Goal: Task Accomplishment & Management: Complete application form

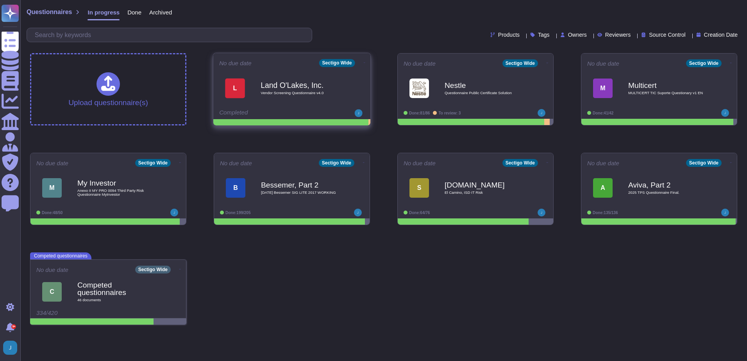
click at [261, 93] on span "Vendor Screening Questionnaire v4.0" at bounding box center [299, 93] width 79 height 4
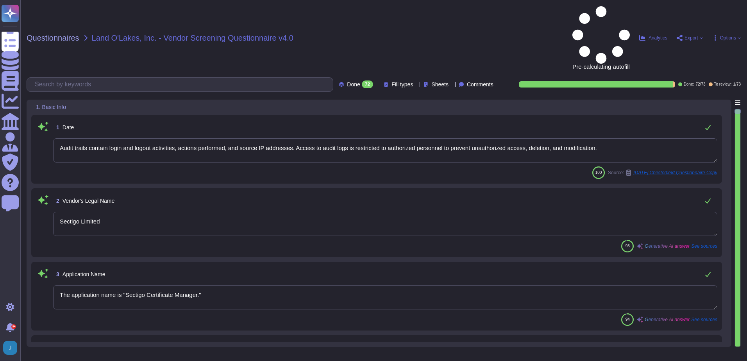
type textarea "Audit trails contain login and logout activities, actions performed, and source…"
type textarea "Sectigo Limited"
type textarea "The application name is "Sectigo Certificate Manager.""
type textarea "The current version of the SaaS software is 25.5.5."
type textarea "Sectigo offers a comprehensive range of digital identity solutions and certific…"
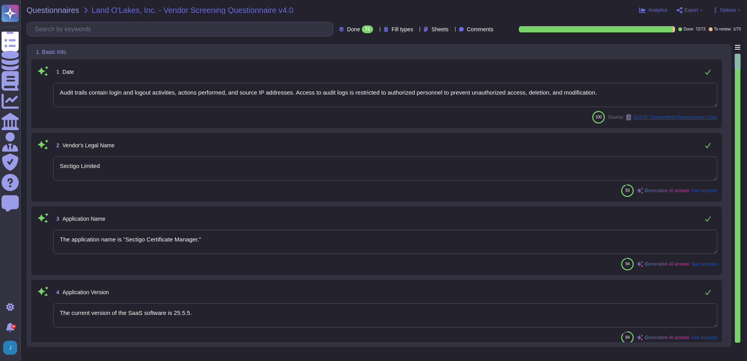
click at [164, 169] on textarea "Sectigo Limited" at bounding box center [385, 168] width 664 height 24
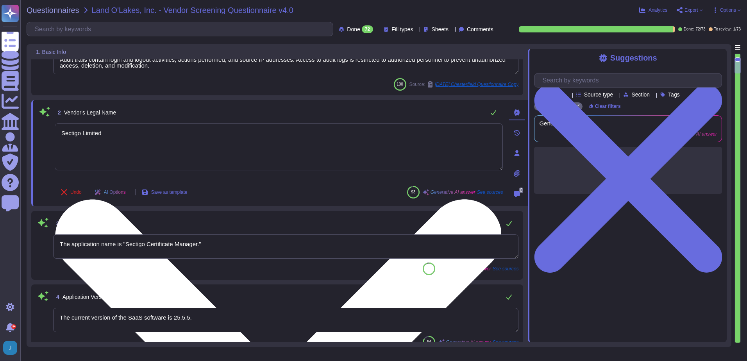
scroll to position [117, 0]
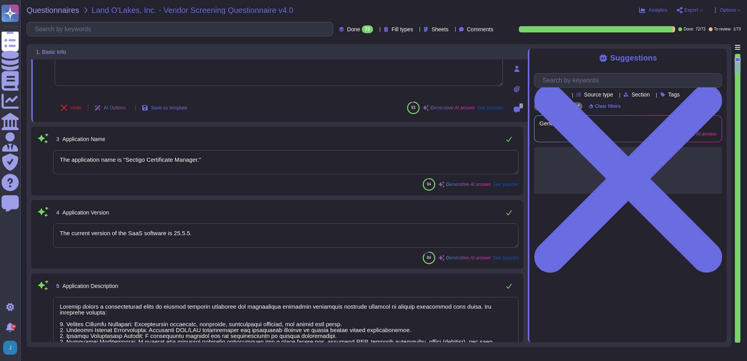
click at [635, 248] on div "Suggestions Products Source type Section Tags Sectigo Wide Clear filters Genera…" at bounding box center [627, 195] width 199 height 293
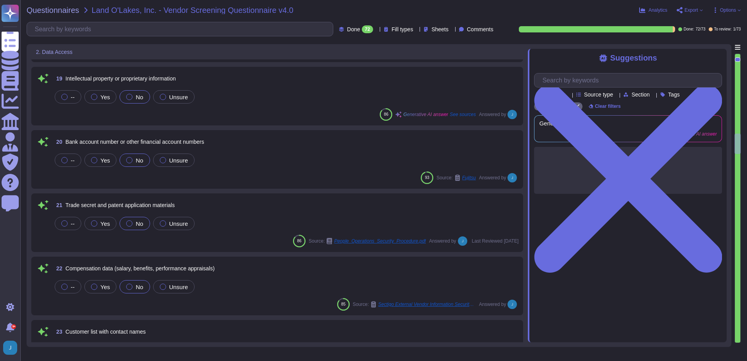
scroll to position [1367, 0]
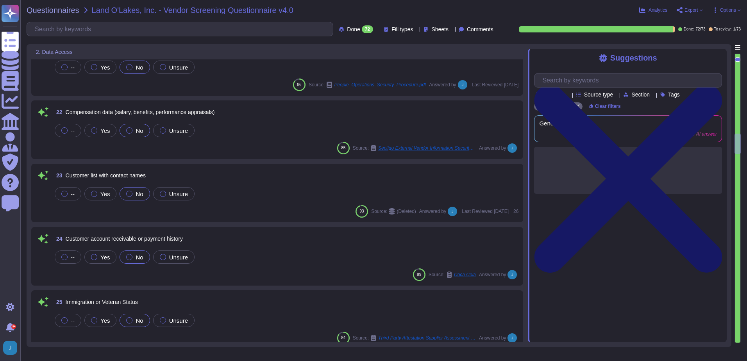
click at [720, 57] on icon at bounding box center [628, 178] width 188 height 250
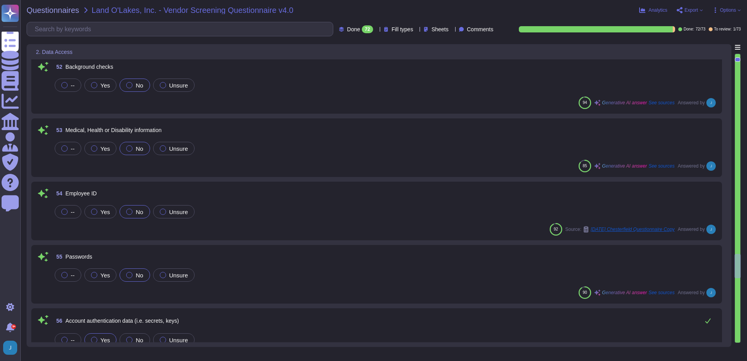
type textarea "Yes. Description/Explanation: Data may be accessed by or transferred to servers…"
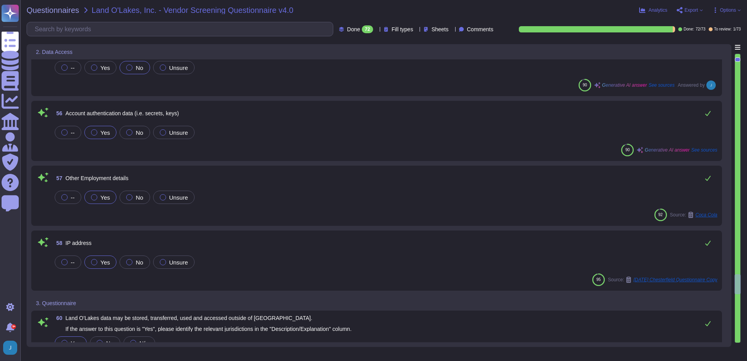
scroll to position [3436, 0]
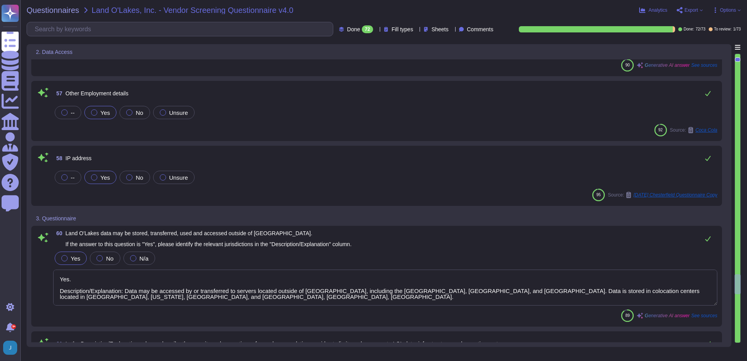
type textarea "Sectigo implements a comprehensive security program that includes several key m…"
type textarea "Only development and production employees of the highest permission level may a…"
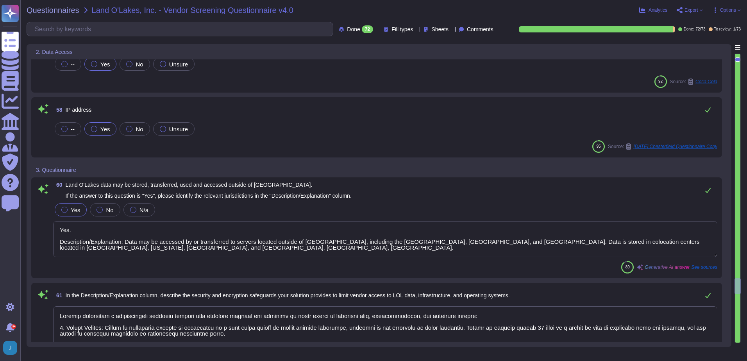
type textarea "Yes, we utilize encryption at rest. All customer data, including backups, is en…"
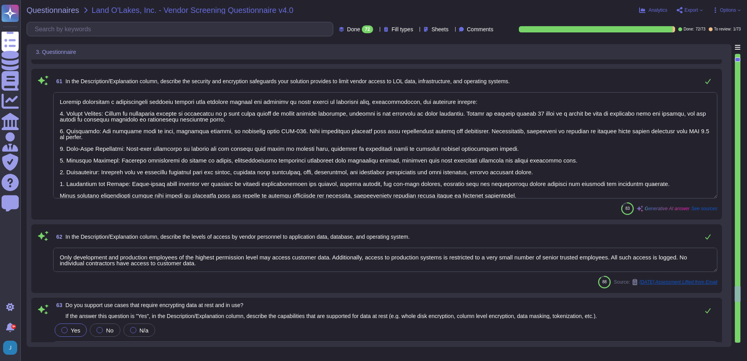
type textarea "You can discuss this with your enterprise sales representative."
type textarea "For security purposes, we do not permit customers to perform their own audits o…"
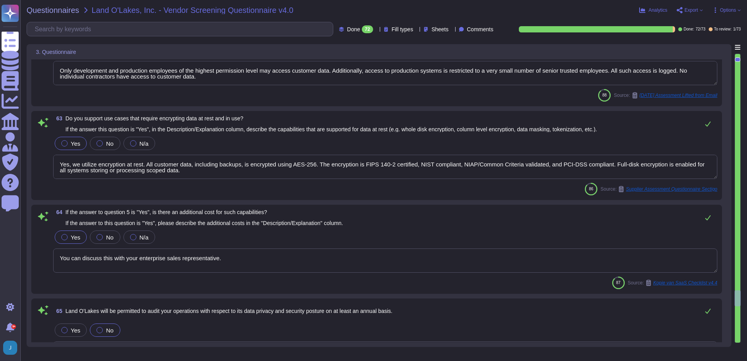
type textarea "Yes, we engage a third-party security team to complete an annual penetration te…"
type textarea "Yes, our SaaS solution supports single sign-on capabilities with the following …"
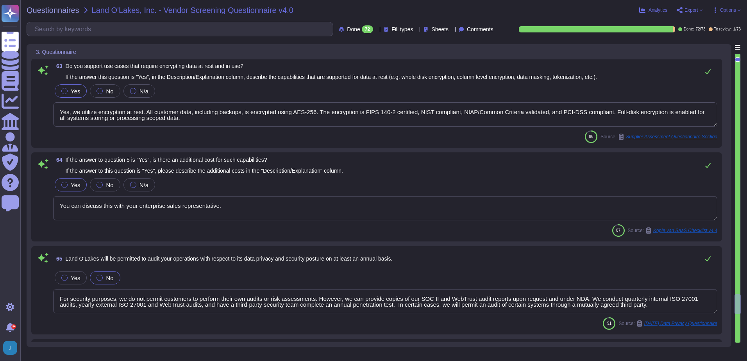
type textarea "You can discuss this with your enterprise sales representative."
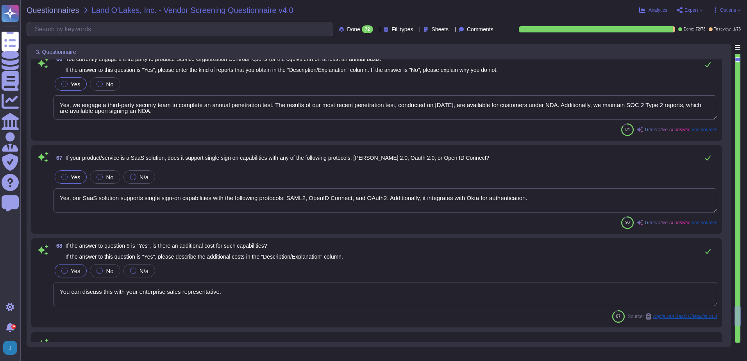
type textarea "Yes, Sectigo maintains cyber insurance coverage that includes protection agains…"
type textarea "Sectigo maintains insurance coverage for general liability and errors and omiss…"
type textarea "We have appointed a data protection officer to be responsible for our privacy p…"
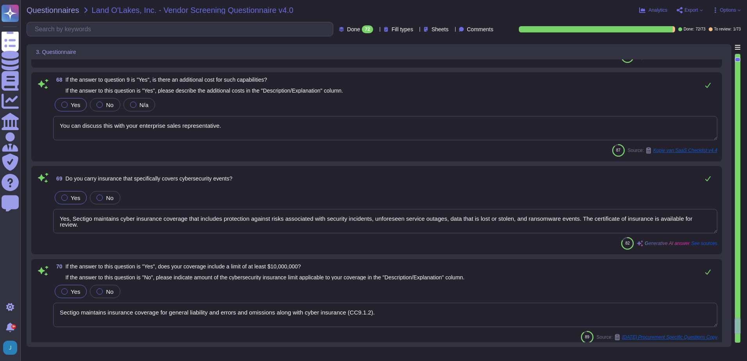
type textarea "Yes, we have a well-documented Disaster Recovery Plan in place. Description/Exp…"
type textarea "Our standard SLA for notification in the event of a breach depends on the natur…"
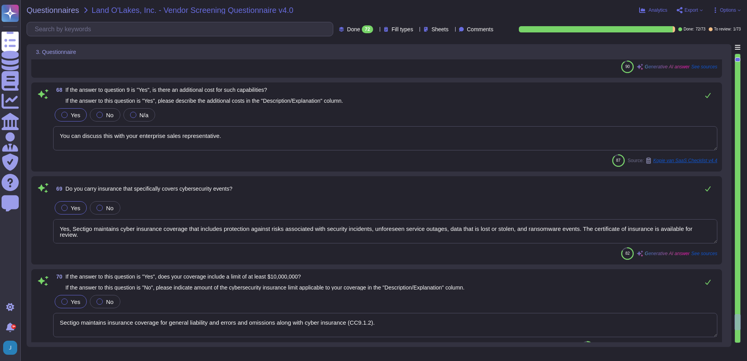
type textarea "Yes, we engage a third-party security team to complete an annual penetration te…"
type textarea "Yes, our SaaS solution supports single sign-on capabilities with the following …"
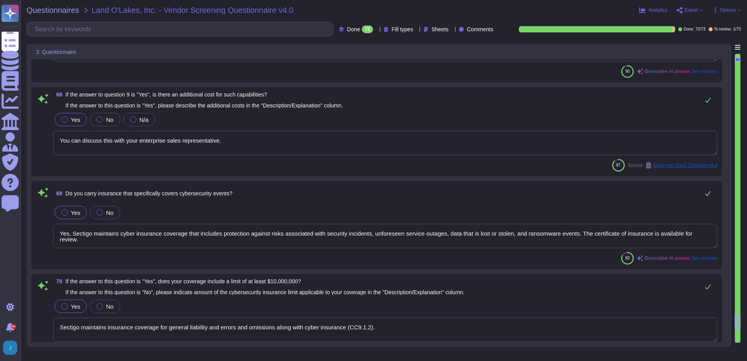
type textarea "For security purposes, we do not permit customers to perform their own audits o…"
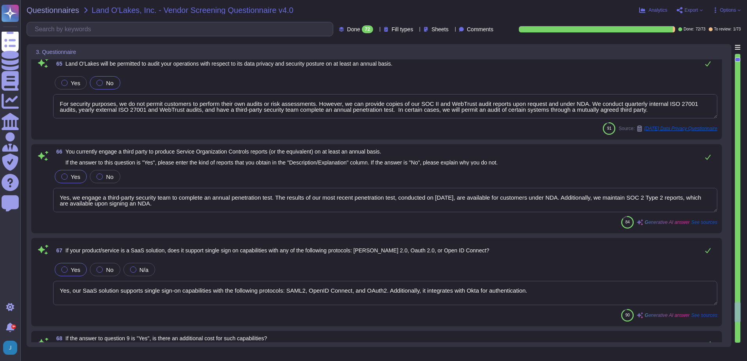
type textarea "Yes, we utilize encryption at rest. All customer data, including backups, is en…"
type textarea "You can discuss this with your enterprise sales representative."
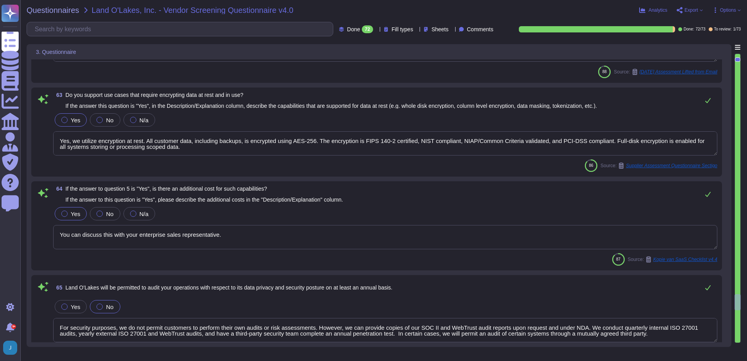
type textarea "Sectigo implements a comprehensive security program that includes several key m…"
type textarea "Only development and production employees of the highest permission level may a…"
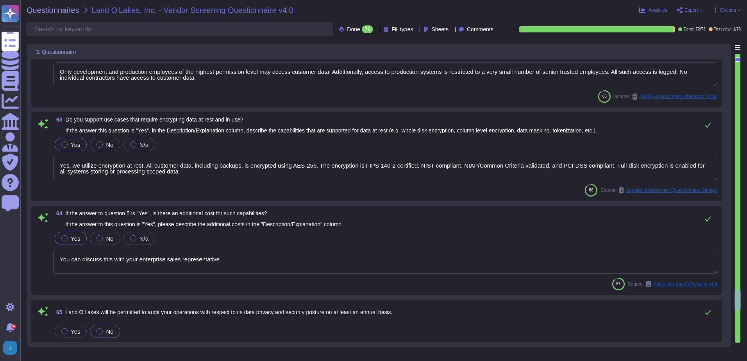
type textarea "Yes. Description/Explanation: Data may be accessed by or transferred to servers…"
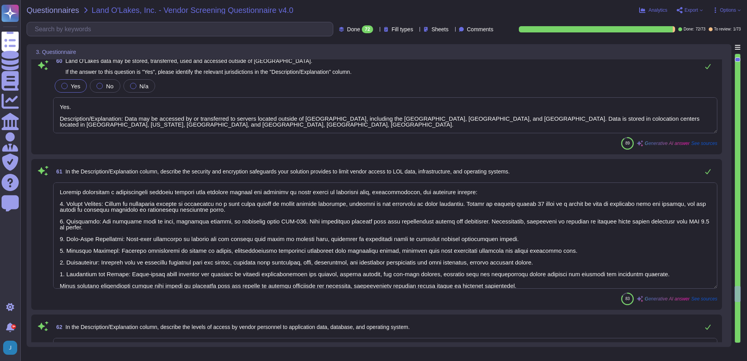
scroll to position [3426, 0]
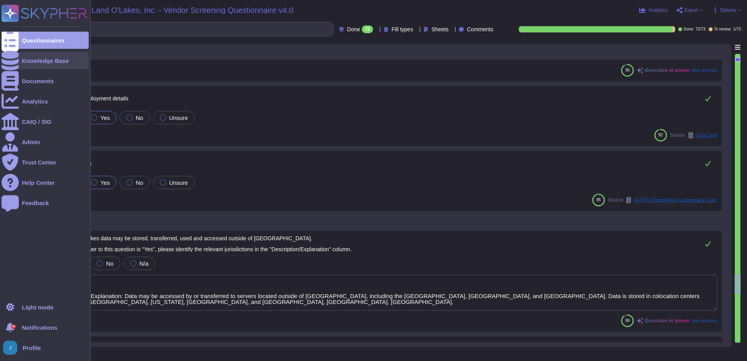
click at [21, 60] on div "Knowledge Base" at bounding box center [45, 60] width 87 height 17
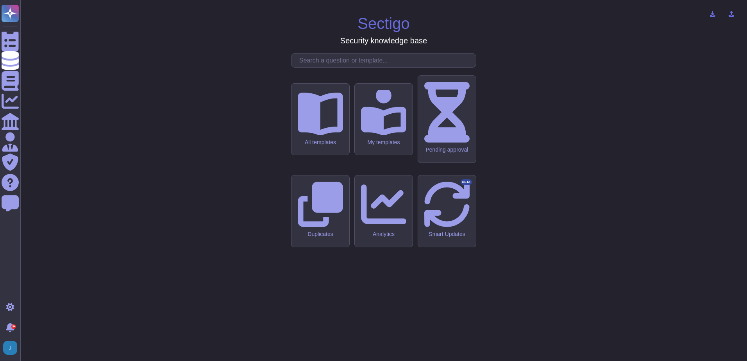
click at [303, 67] on input "text" at bounding box center [385, 60] width 180 height 14
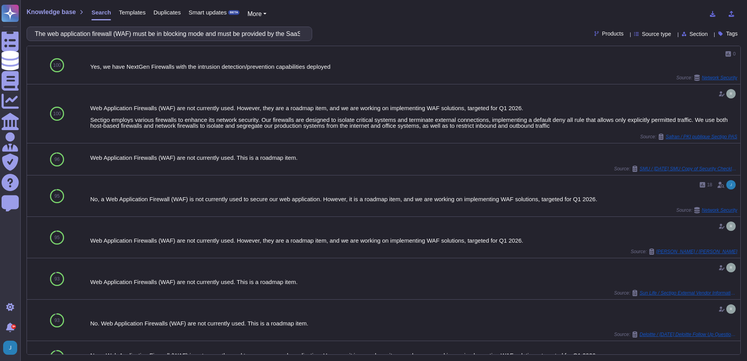
click at [128, 9] on span "Templates" at bounding box center [132, 12] width 27 height 6
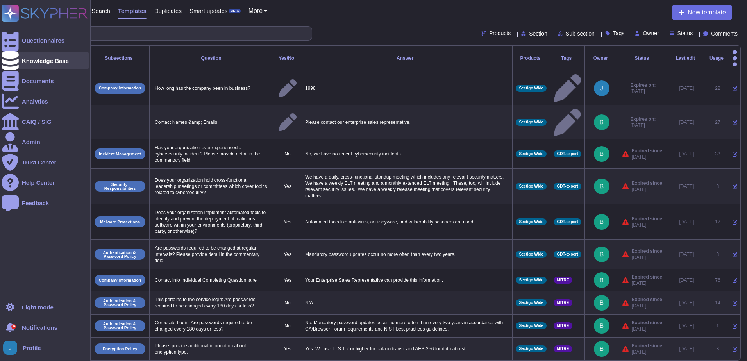
click at [42, 61] on div "Knowledge Base" at bounding box center [45, 61] width 47 height 6
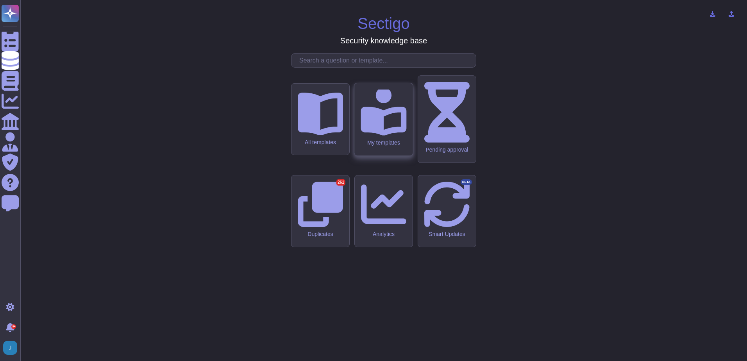
click at [392, 146] on div "My templates" at bounding box center [383, 142] width 46 height 7
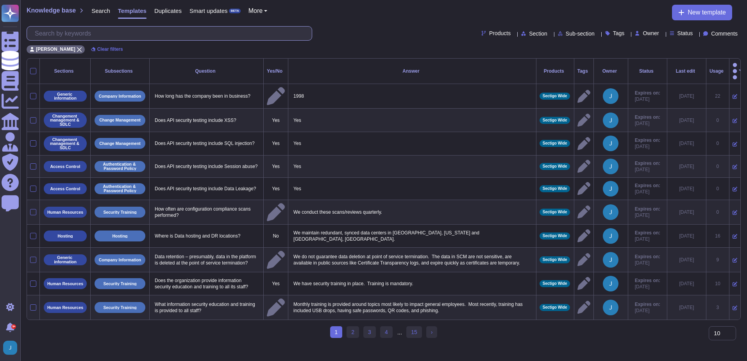
click at [201, 35] on input "text" at bounding box center [171, 34] width 281 height 14
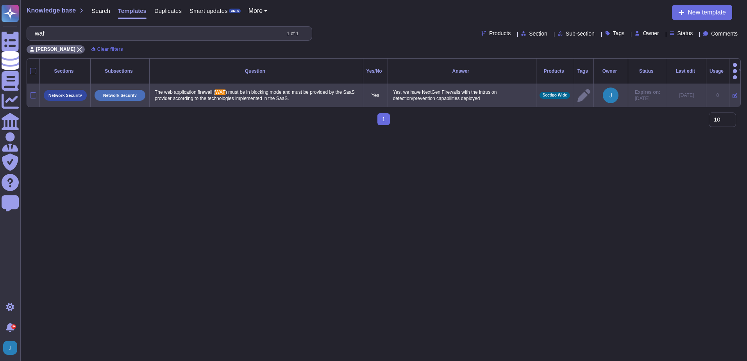
type input "waf"
click at [307, 88] on p "The web application firewall ( WAF ) must be in blocking mode and must be provi…" at bounding box center [256, 95] width 207 height 16
type textarea "The web application firewall (WAF) must be in blocking mode and must be provide…"
